Goal: Information Seeking & Learning: Check status

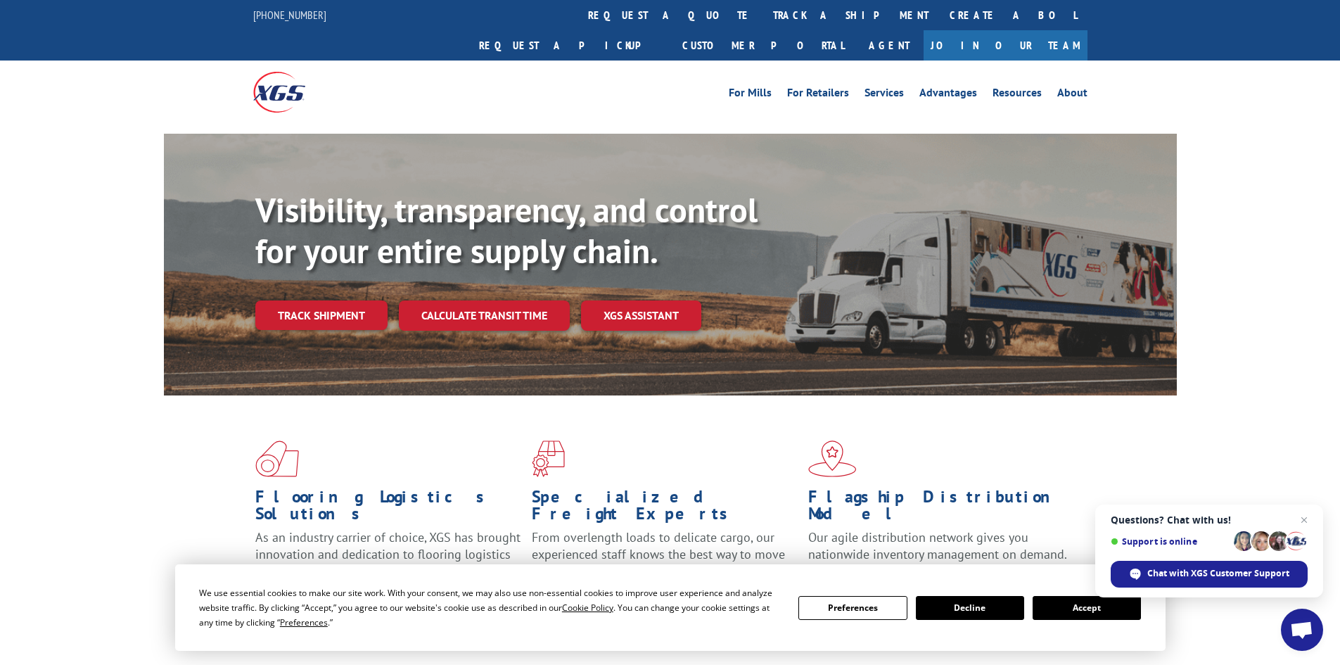
click at [1092, 613] on button "Accept" at bounding box center [1086, 608] width 108 height 24
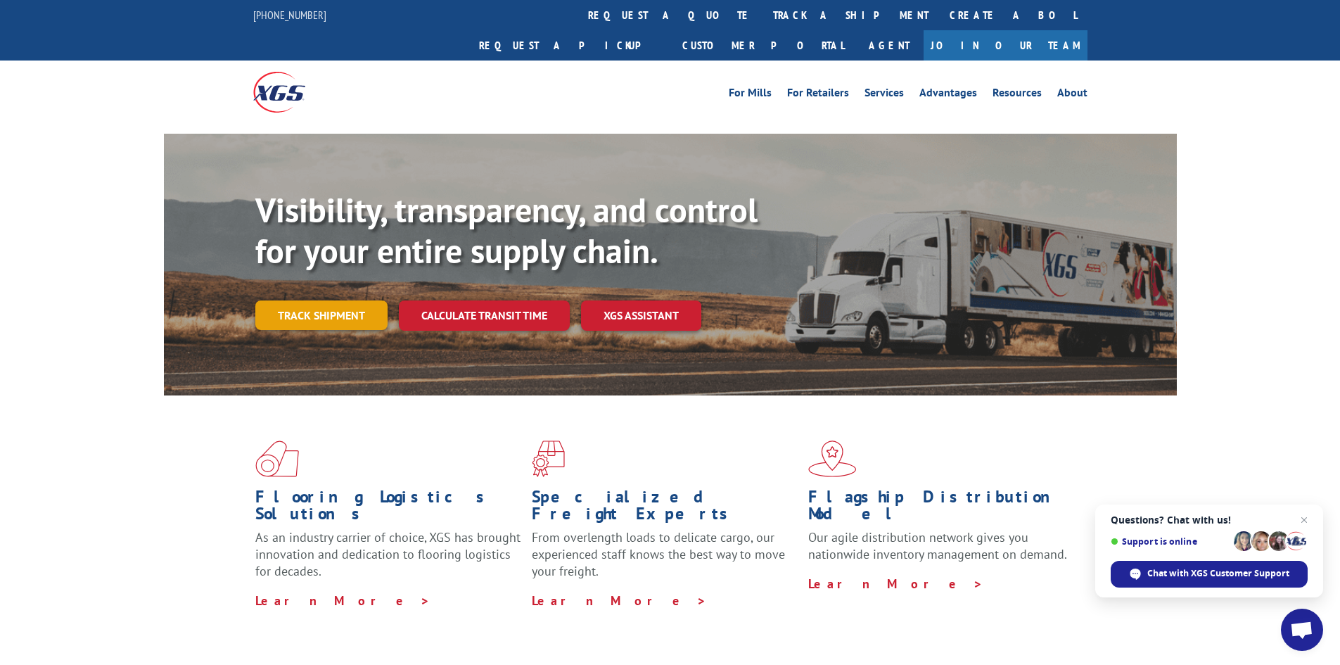
click at [302, 300] on link "Track shipment" at bounding box center [321, 315] width 132 height 30
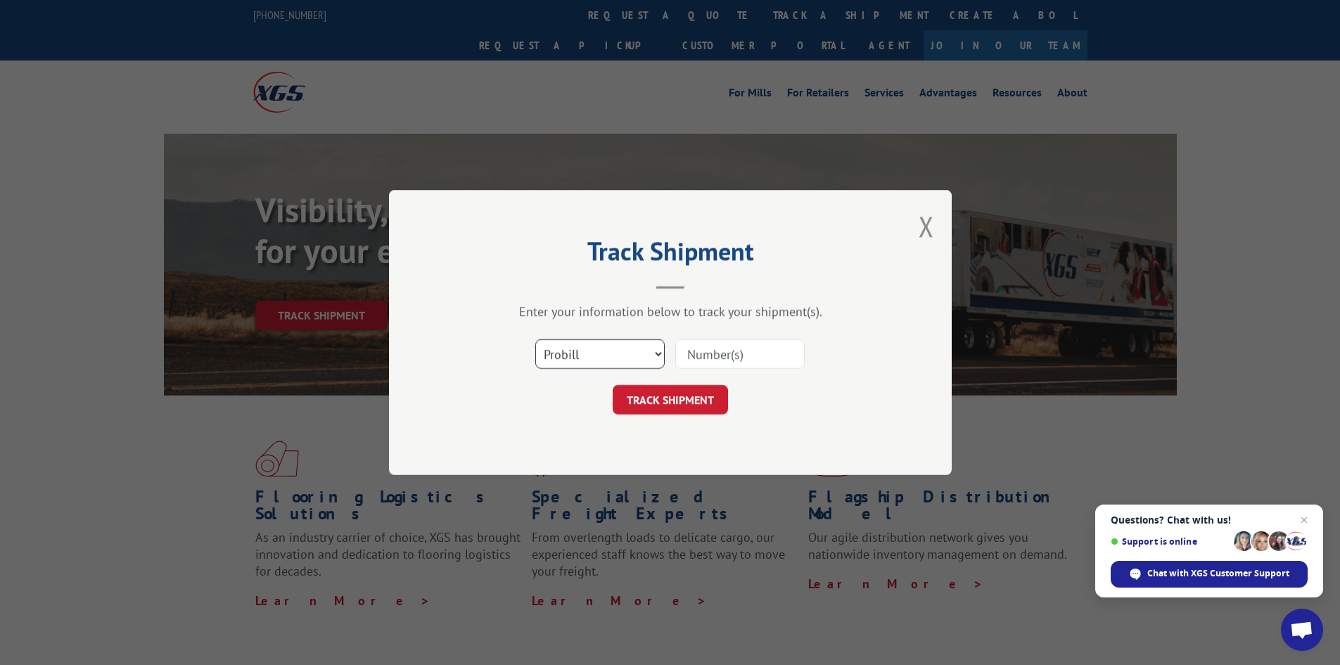
click at [620, 357] on select "Select category... Probill BOL PO" at bounding box center [599, 354] width 129 height 30
select select "bol"
click at [535, 339] on select "Select category... Probill BOL PO" at bounding box center [599, 354] width 129 height 30
click at [710, 353] on input at bounding box center [739, 354] width 129 height 30
paste input "6885394"
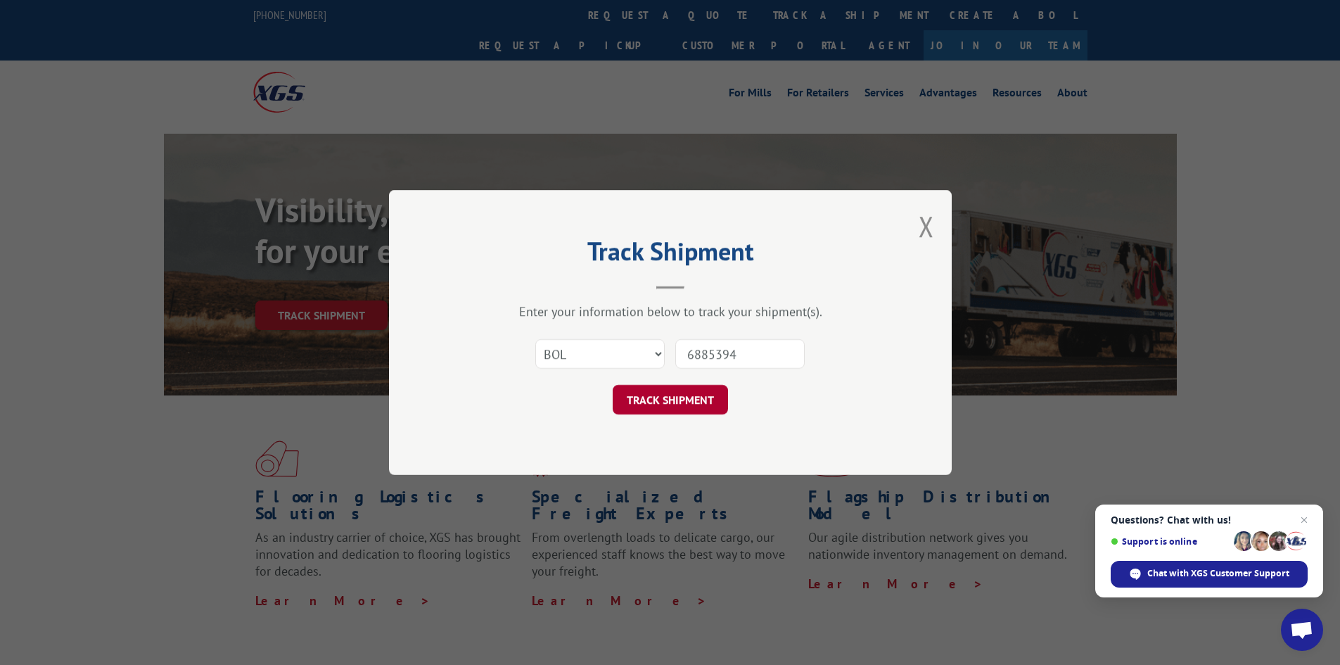
type input "6885394"
click at [694, 412] on button "TRACK SHIPMENT" at bounding box center [670, 400] width 115 height 30
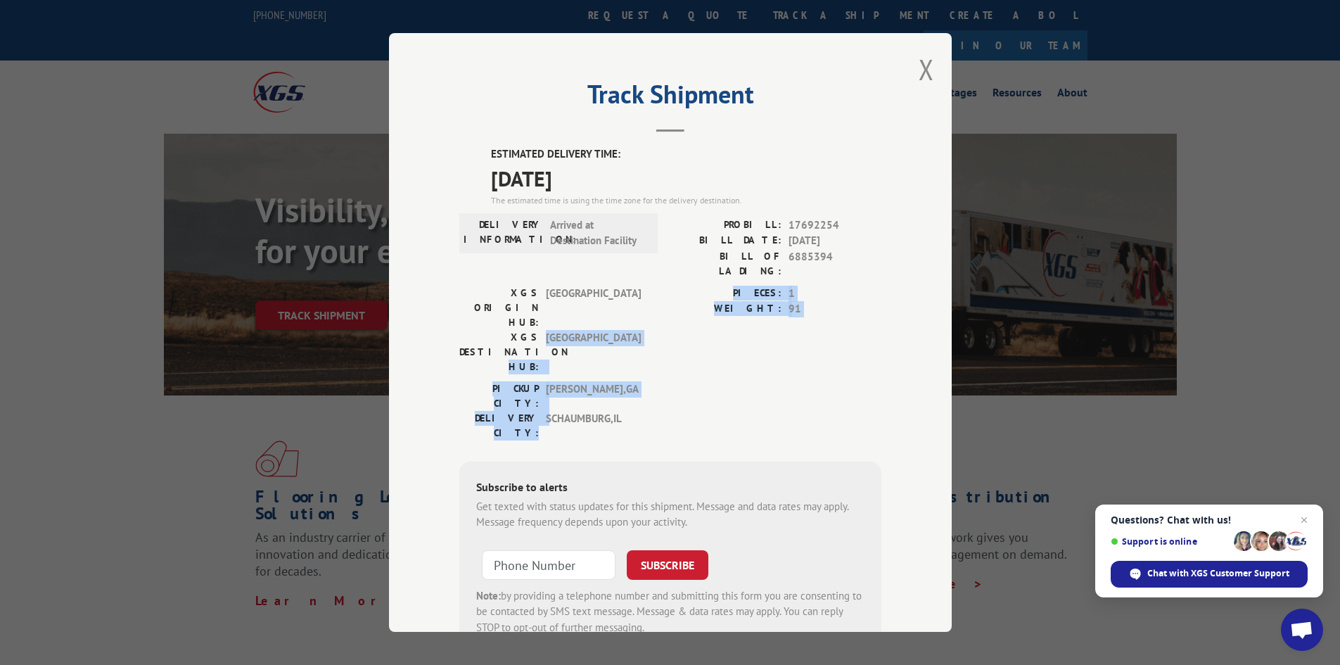
drag, startPoint x: 564, startPoint y: 366, endPoint x: 724, endPoint y: 241, distance: 203.0
click at [636, 368] on div "ESTIMATED DELIVERY TIME: [DATE] The estimated time is using the time zone for t…" at bounding box center [670, 399] width 422 height 506
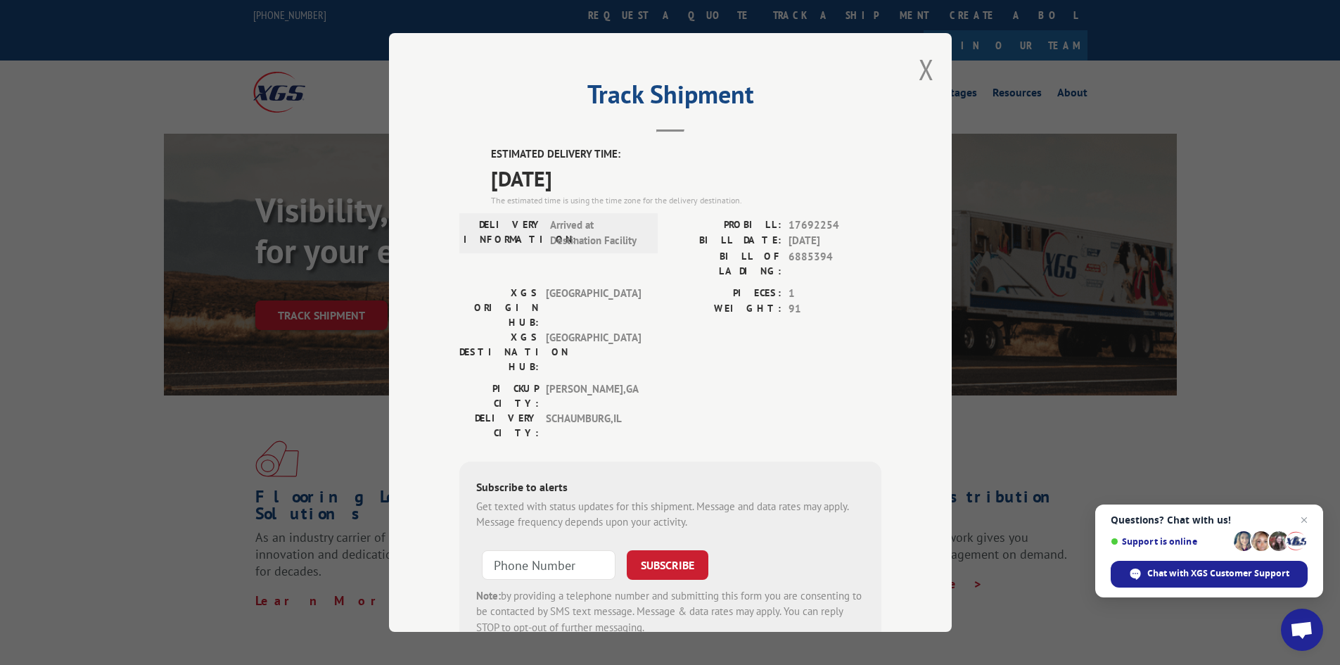
drag, startPoint x: 612, startPoint y: 226, endPoint x: 621, endPoint y: 252, distance: 27.6
click at [613, 226] on span "Arrived at Destination Facility" at bounding box center [597, 233] width 95 height 32
drag, startPoint x: 921, startPoint y: 76, endPoint x: 975, endPoint y: 210, distance: 144.8
click at [921, 80] on button "Close modal" at bounding box center [925, 69] width 15 height 37
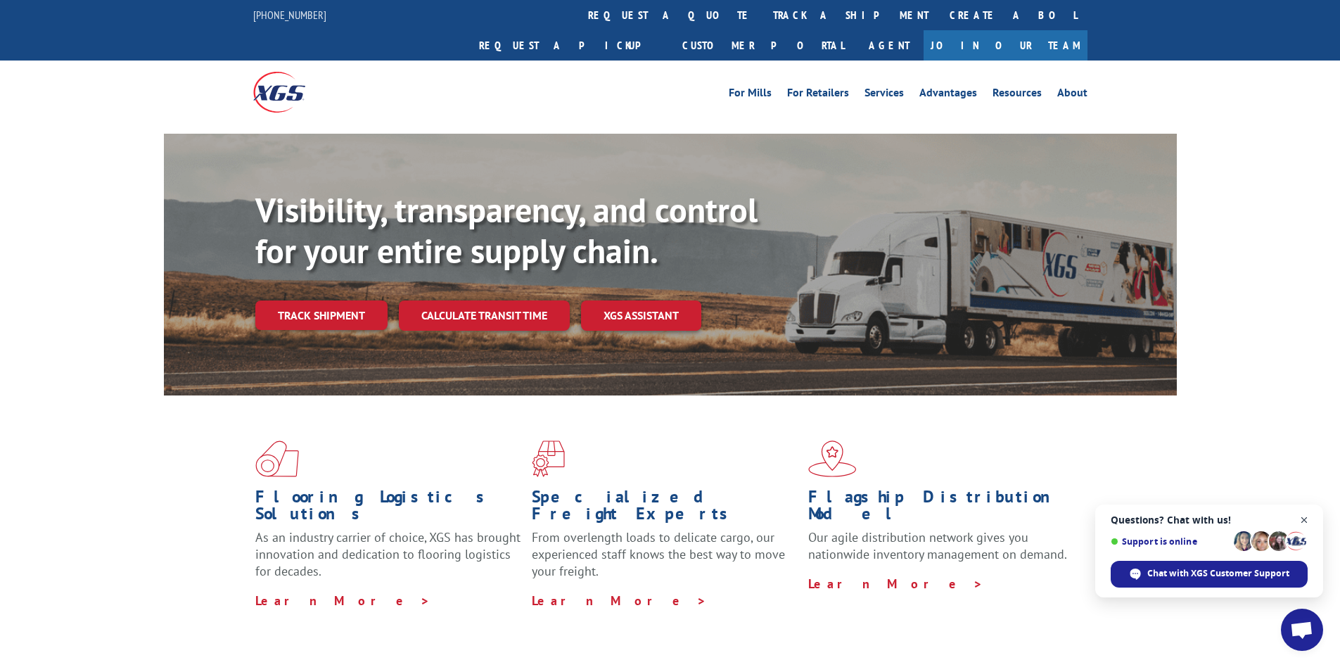
click at [1304, 522] on span "Close chat" at bounding box center [1304, 520] width 18 height 18
